Goal: Transaction & Acquisition: Obtain resource

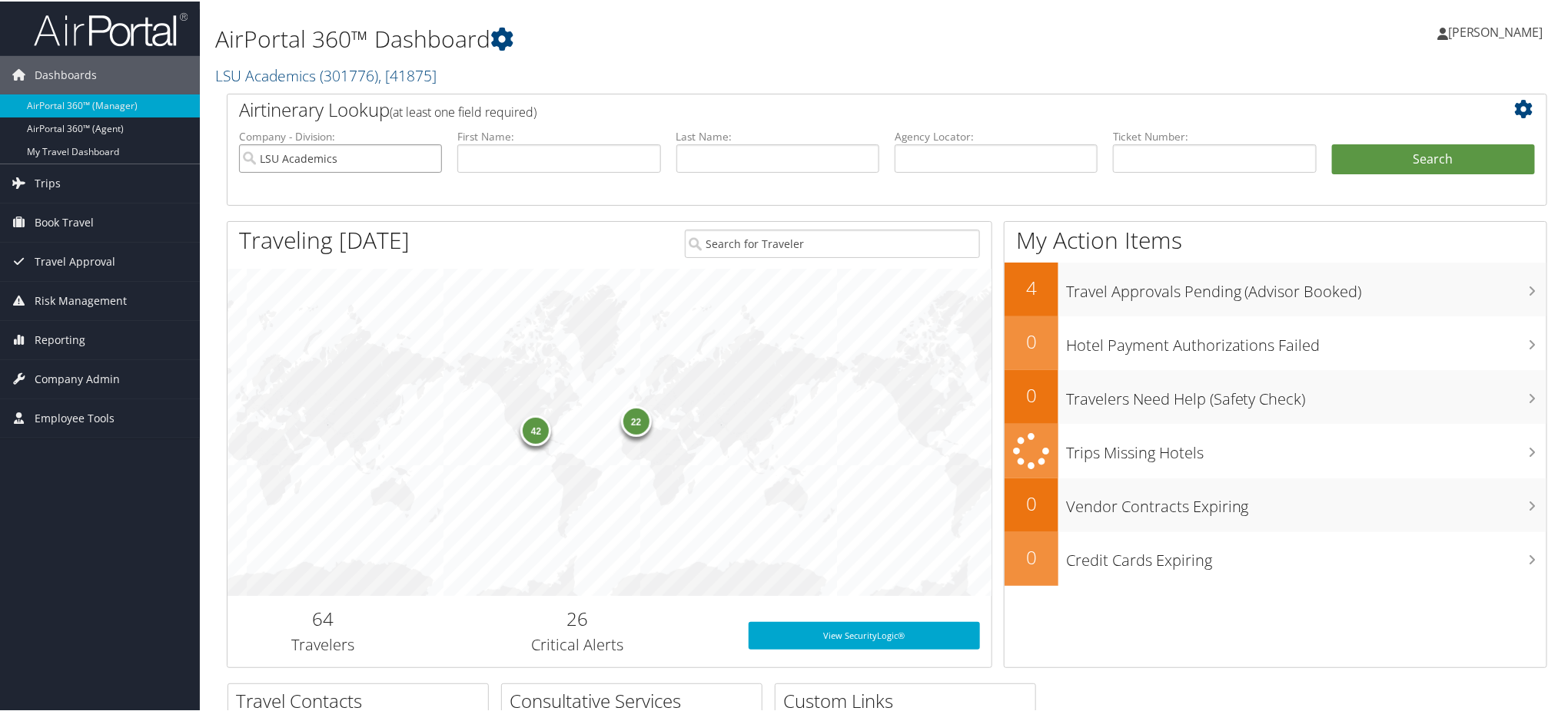
click at [428, 153] on input "LSU Academics" at bounding box center [340, 157] width 203 height 28
click at [949, 161] on input "text" at bounding box center [996, 157] width 203 height 28
paste input "D96X3H"
type input "D96X3H"
click at [1348, 153] on button "Search" at bounding box center [1433, 158] width 203 height 31
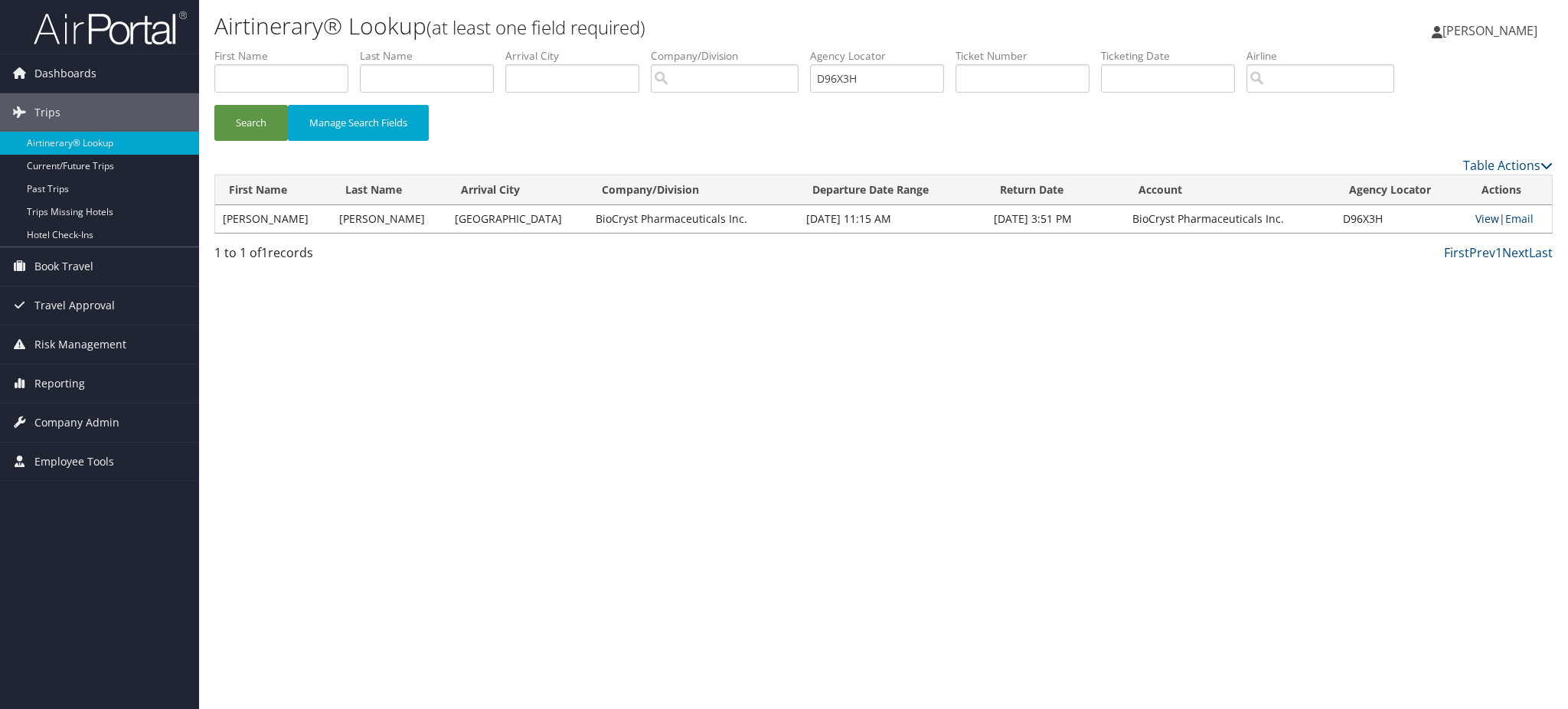
click at [1475, 215] on link "View" at bounding box center [1487, 219] width 24 height 14
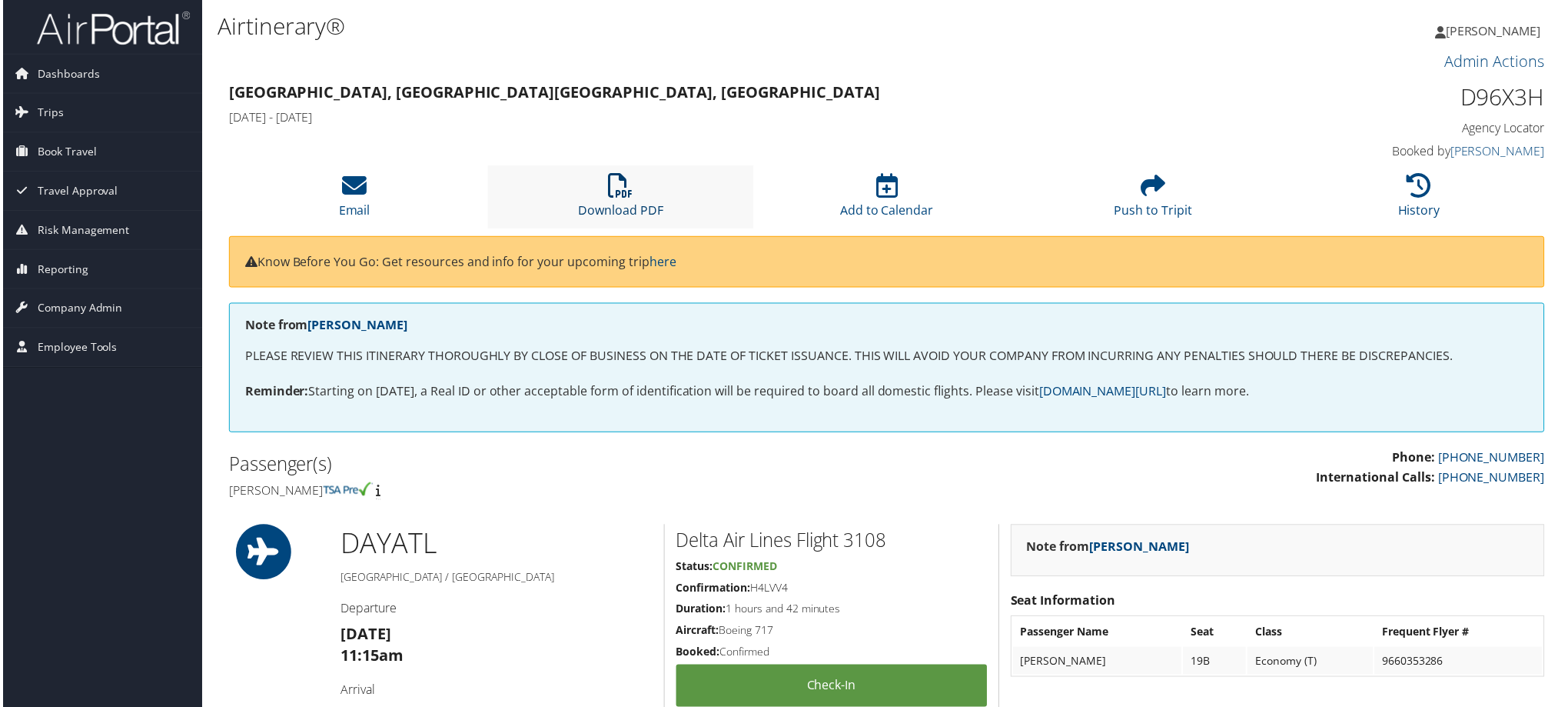
click at [634, 202] on link "Download PDF" at bounding box center [620, 201] width 85 height 37
